Goal: Information Seeking & Learning: Find specific page/section

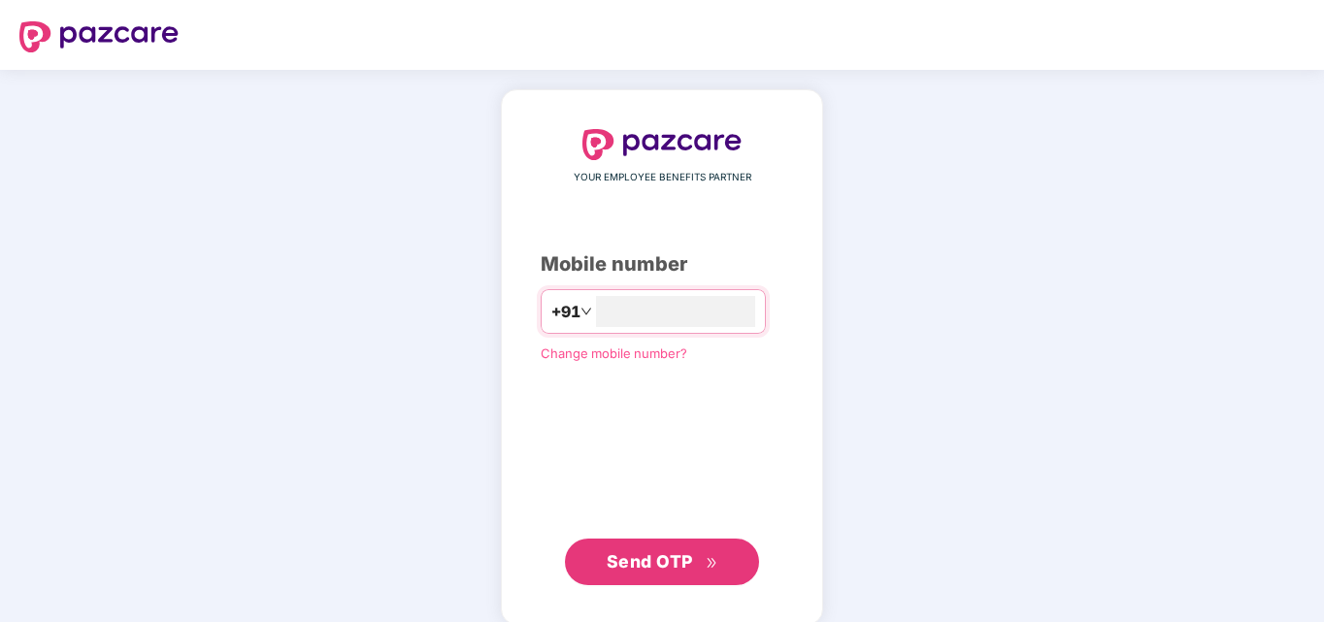
type input "**********"
click at [709, 562] on icon "double-right" at bounding box center [712, 561] width 13 height 13
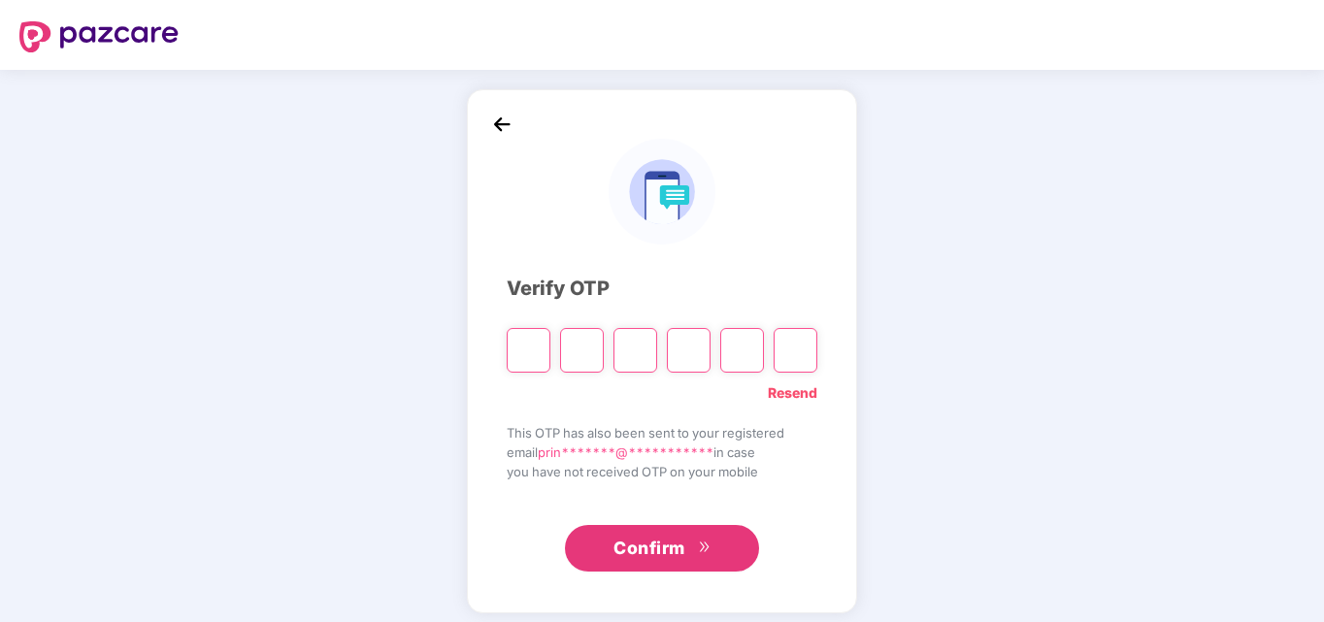
type input "*"
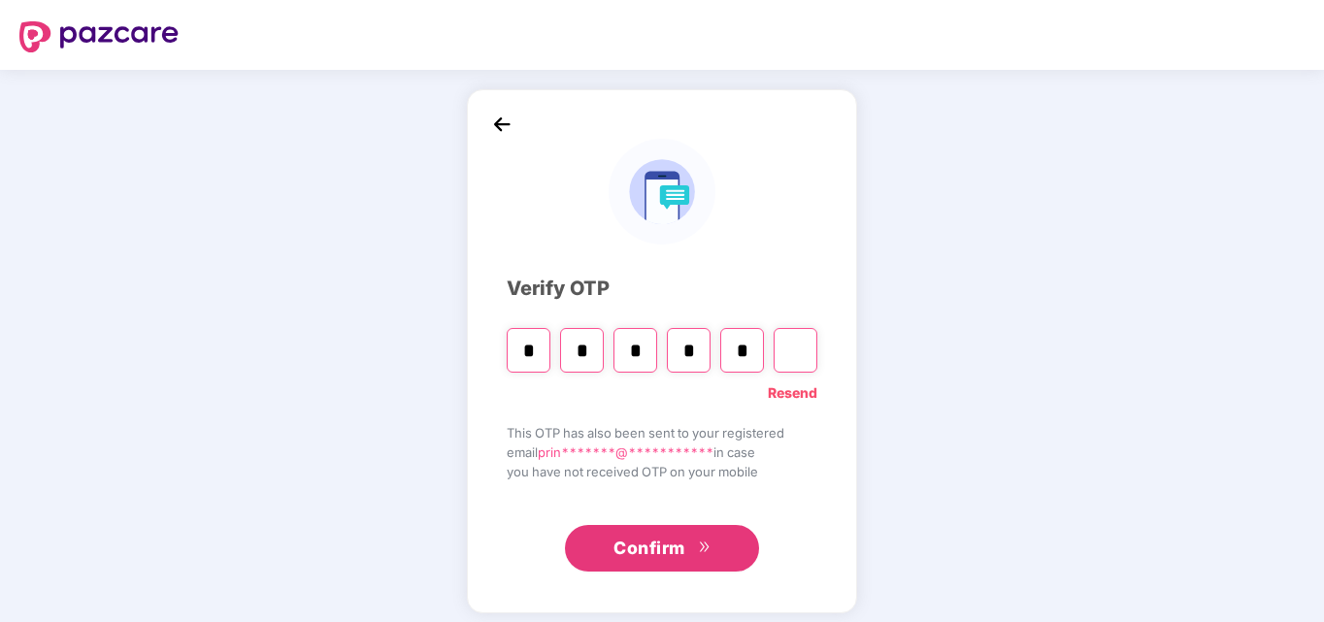
type input "*"
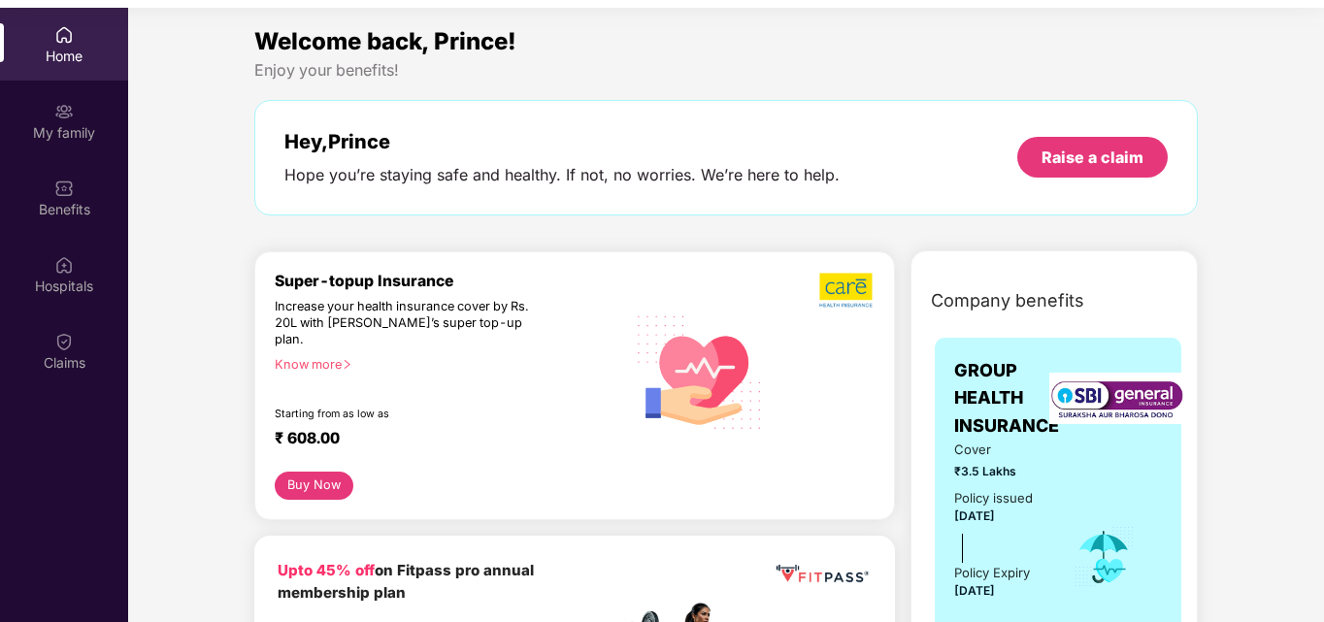
scroll to position [109, 0]
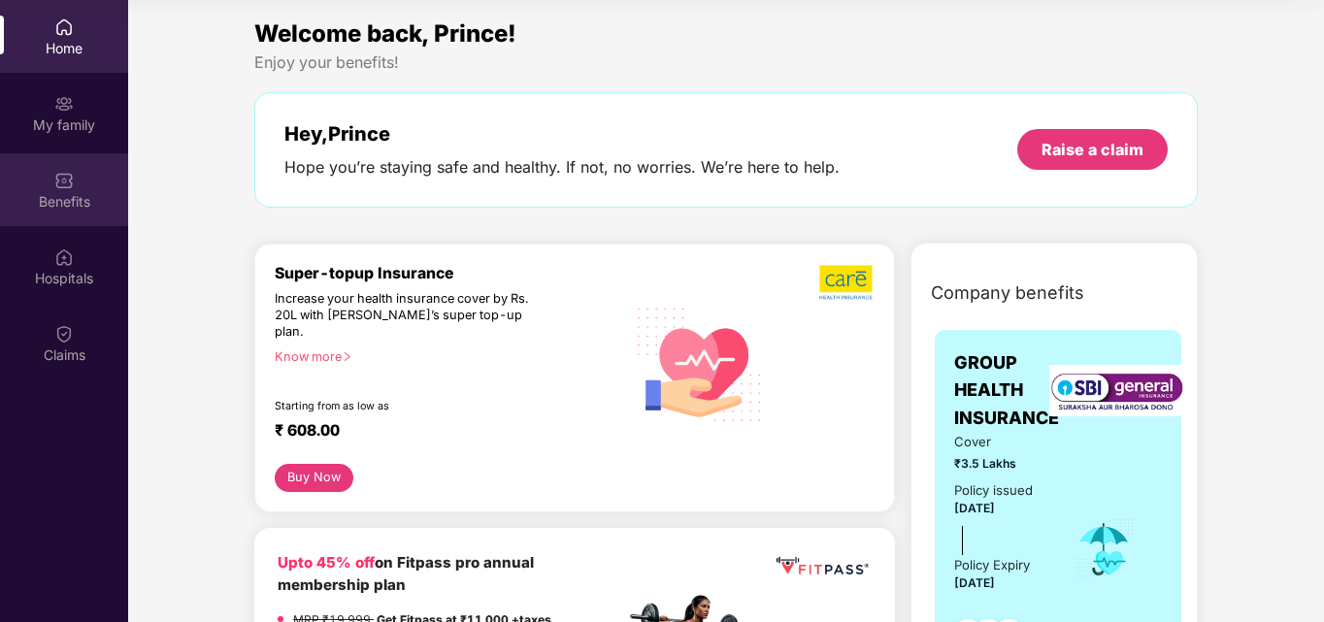
click at [80, 189] on div "Benefits" at bounding box center [64, 189] width 128 height 73
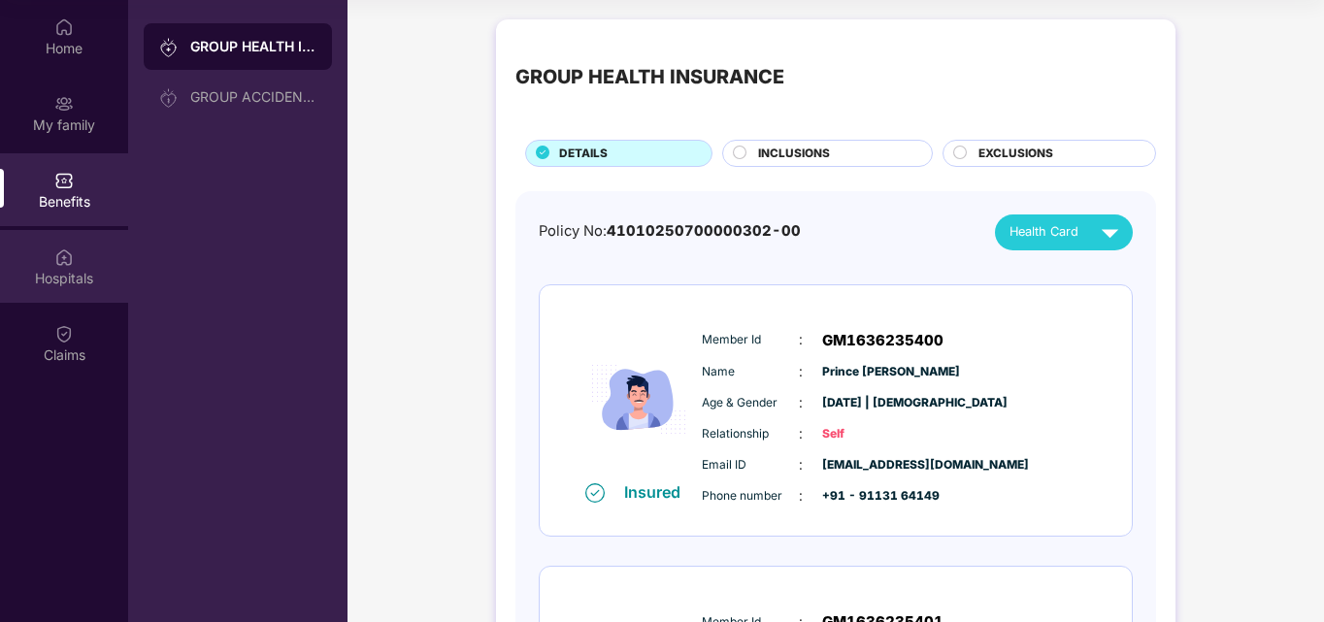
click at [78, 269] on div "Hospitals" at bounding box center [64, 278] width 128 height 19
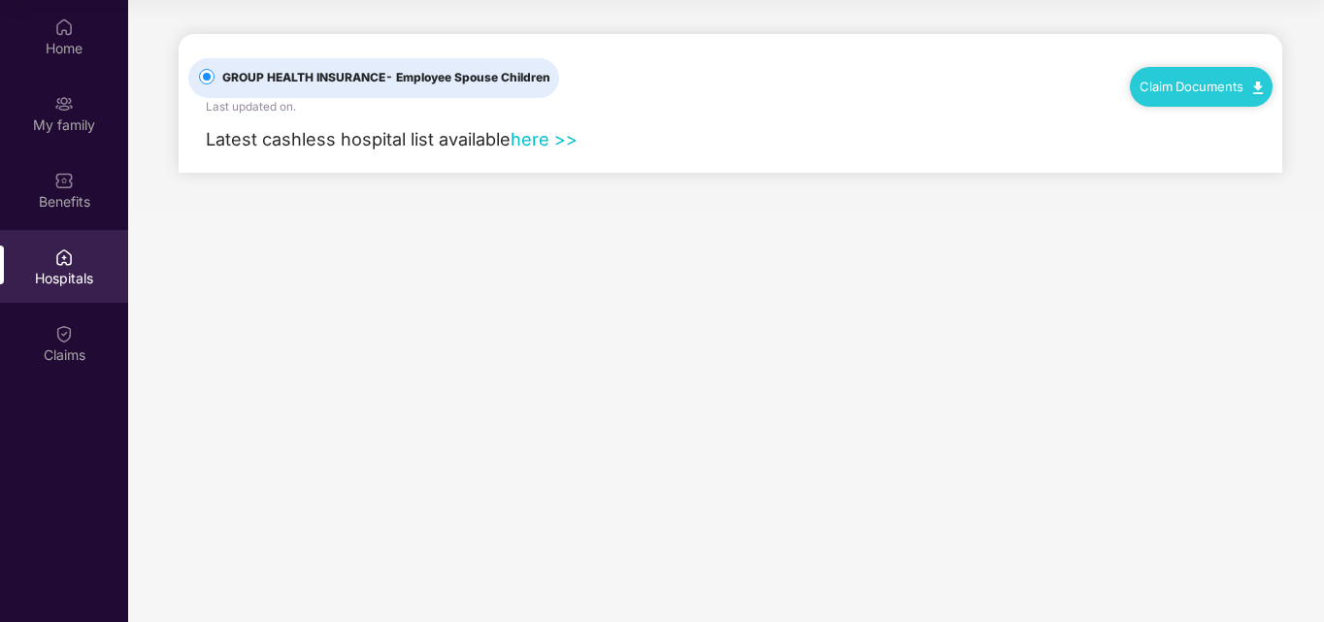
click at [555, 139] on link "here >>" at bounding box center [544, 138] width 67 height 21
